Goal: Transaction & Acquisition: Purchase product/service

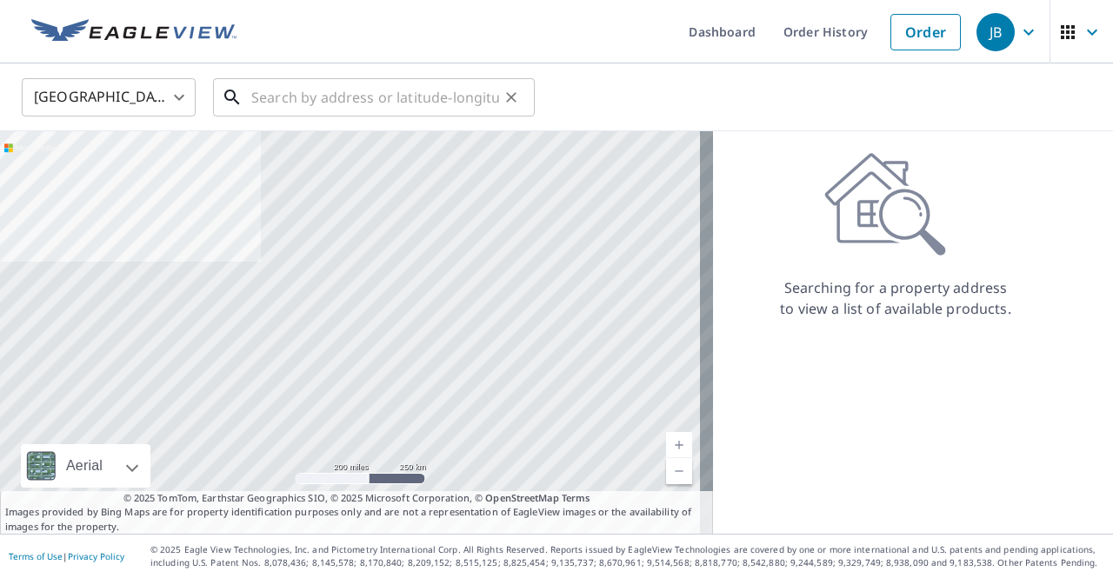
click at [299, 91] on input "text" at bounding box center [375, 97] width 248 height 49
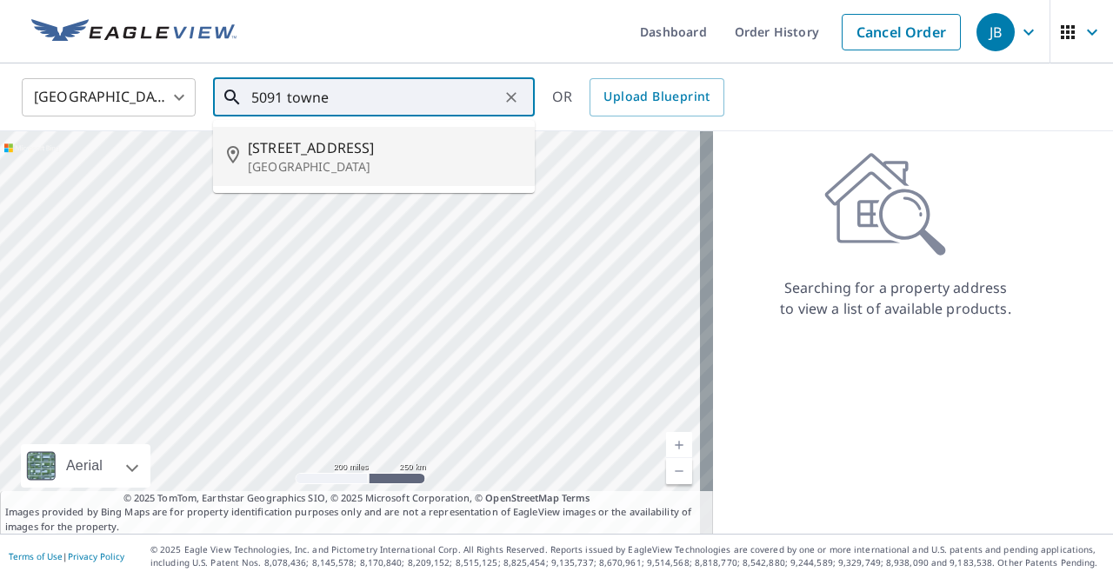
click at [301, 164] on p "Saint Louis, MO 63128" at bounding box center [384, 166] width 273 height 17
type input "5091 Towne Centre Dr Saint Louis, MO 63128"
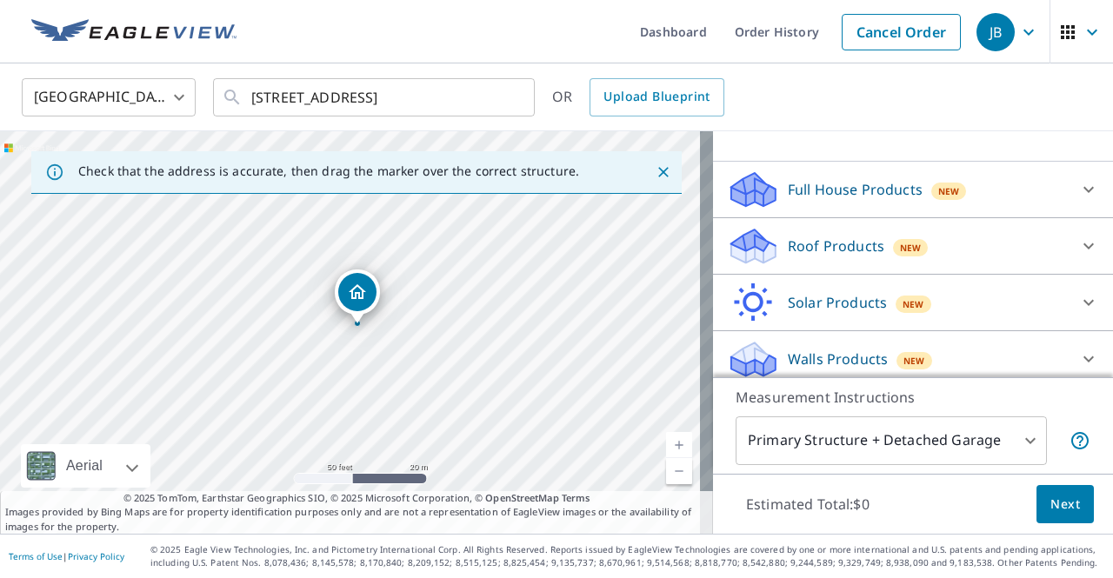
scroll to position [149, 0]
click at [967, 257] on div "Roof Products New" at bounding box center [897, 247] width 341 height 41
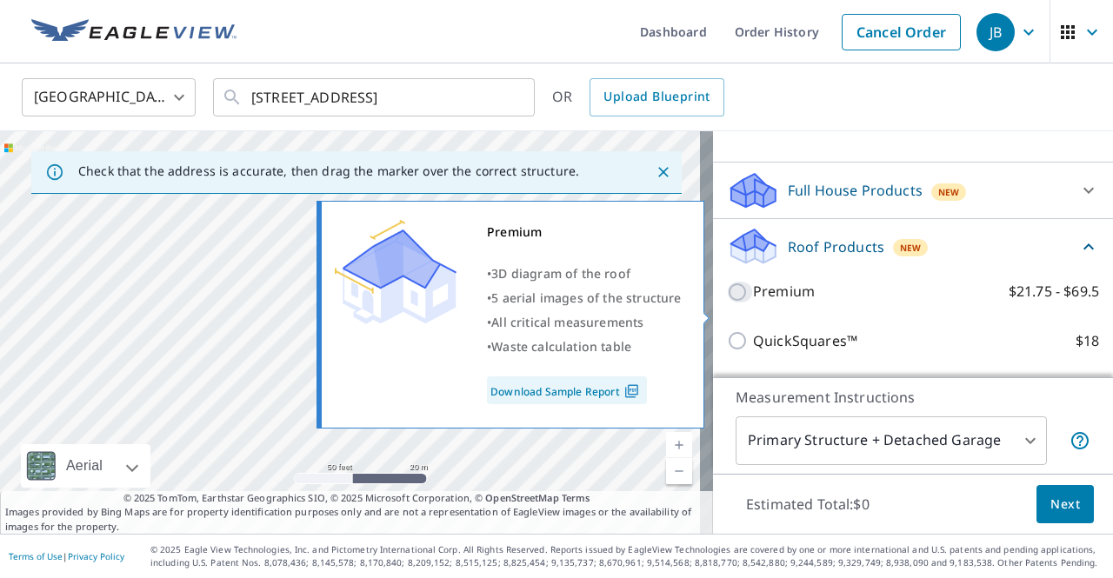
click at [730, 303] on input "Premium $21.75 - $69.5" at bounding box center [740, 292] width 26 height 21
checkbox input "true"
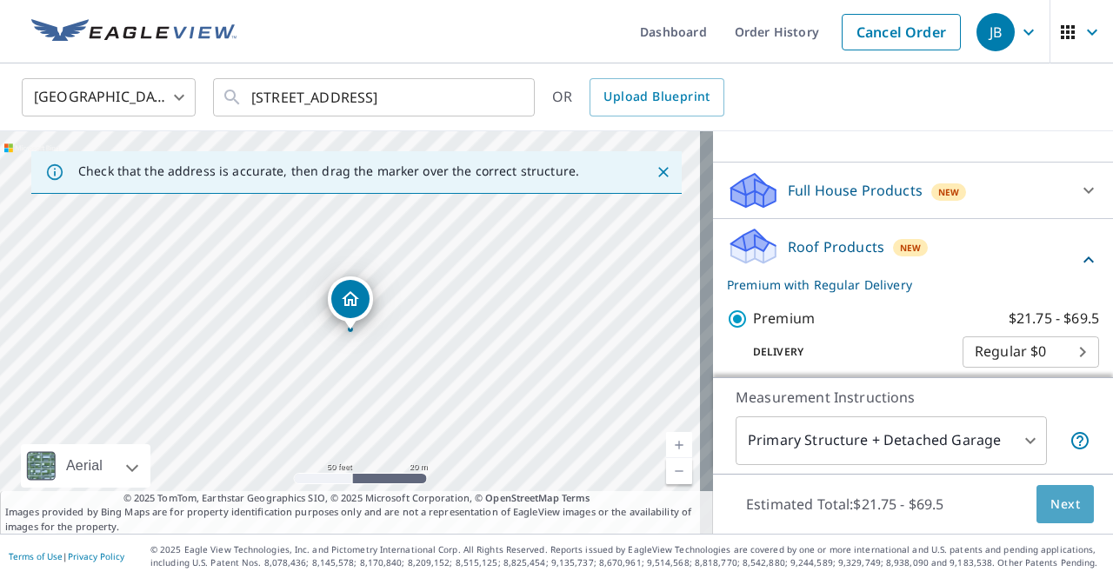
click at [1063, 506] on span "Next" at bounding box center [1066, 505] width 30 height 22
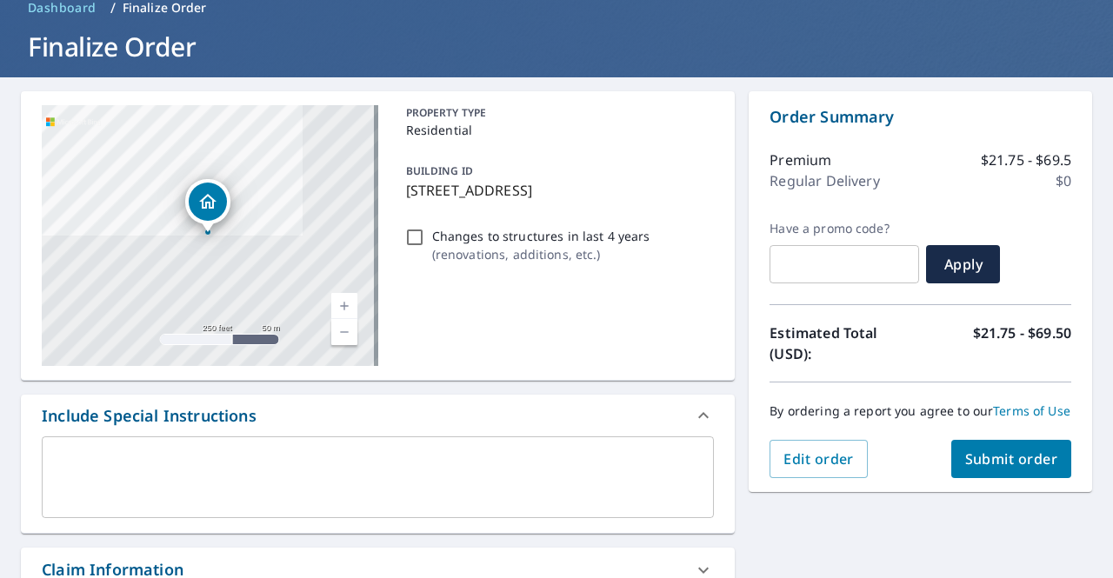
scroll to position [42, 0]
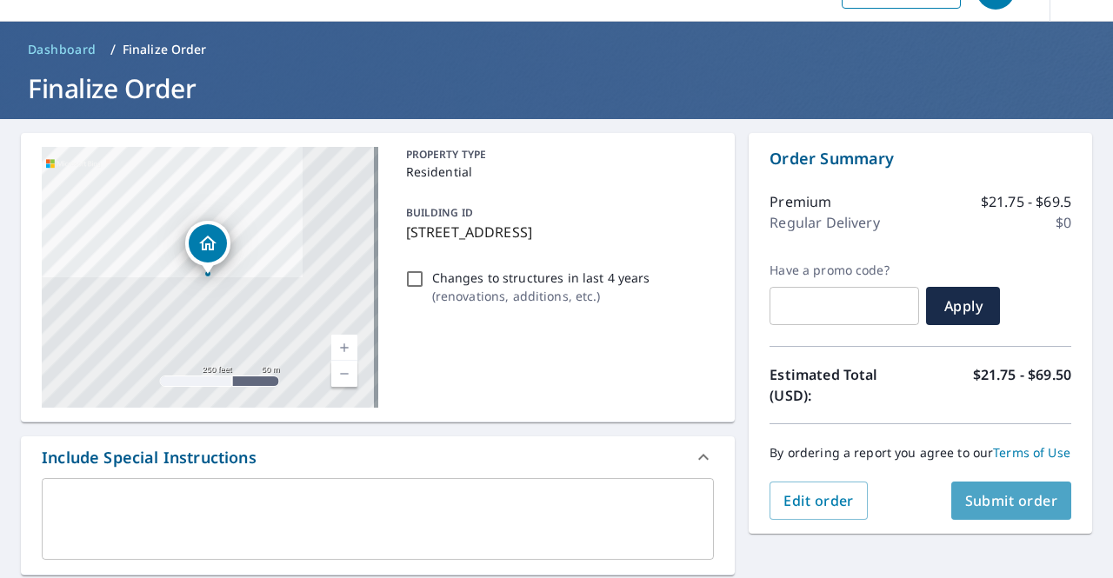
click at [1004, 511] on span "Submit order" at bounding box center [1012, 500] width 93 height 19
checkbox input "true"
